Goal: Navigation & Orientation: Find specific page/section

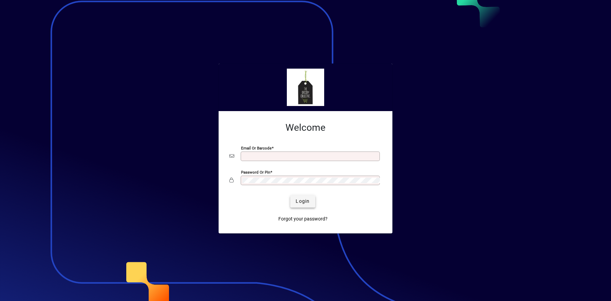
type input "**********"
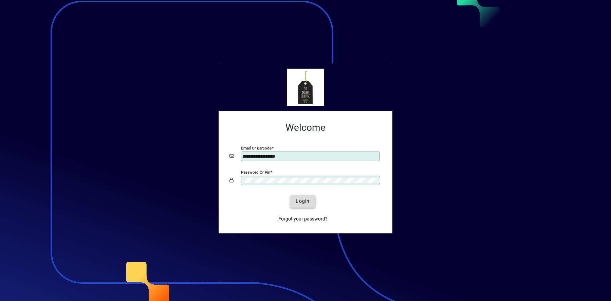
click at [305, 203] on span "Login" at bounding box center [303, 201] width 14 height 7
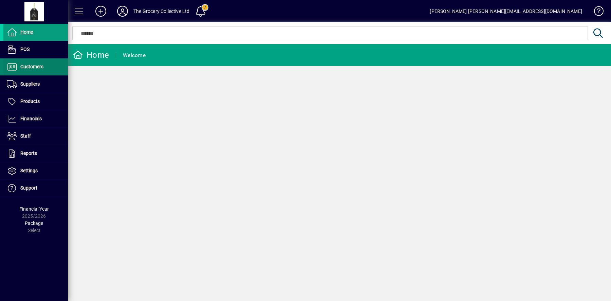
click at [44, 70] on span at bounding box center [35, 67] width 64 height 16
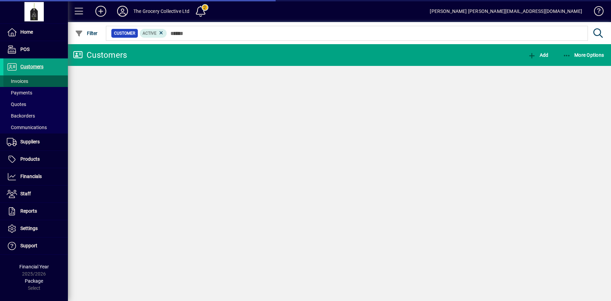
click at [30, 80] on span at bounding box center [35, 81] width 64 height 16
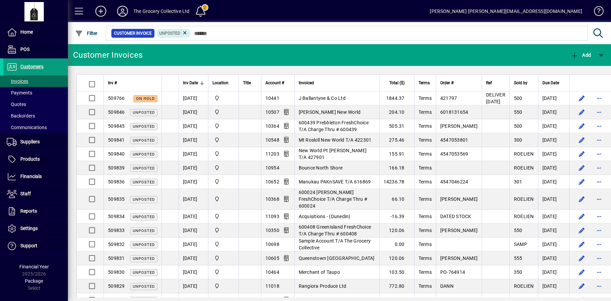
click at [127, 8] on icon at bounding box center [123, 11] width 14 height 11
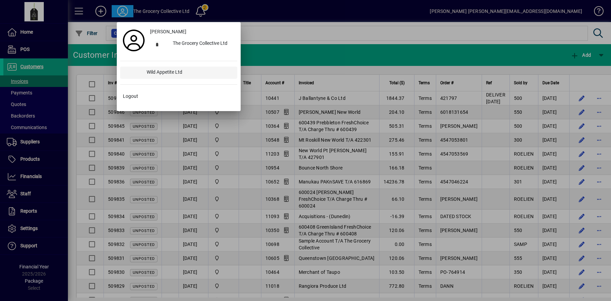
click at [152, 72] on div "Wild Appetite Ltd" at bounding box center [189, 73] width 96 height 12
